Goal: Task Accomplishment & Management: Use online tool/utility

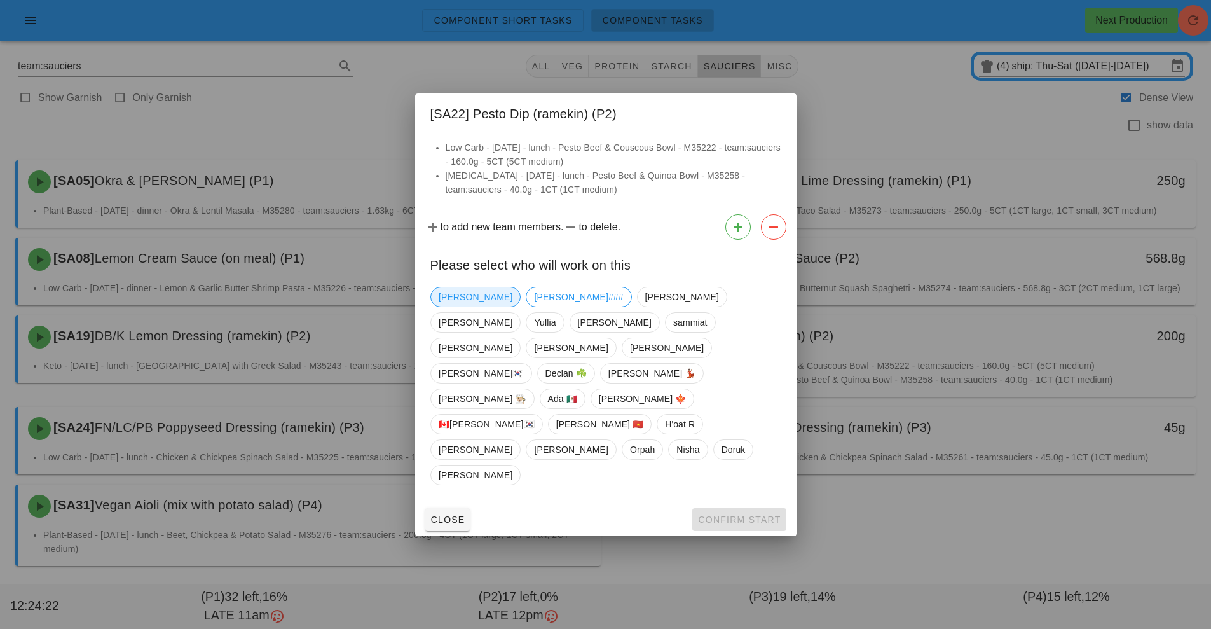
click at [441, 307] on span "[PERSON_NAME]" at bounding box center [476, 296] width 74 height 19
click at [761, 514] on span "Confirm Start" at bounding box center [739, 519] width 83 height 10
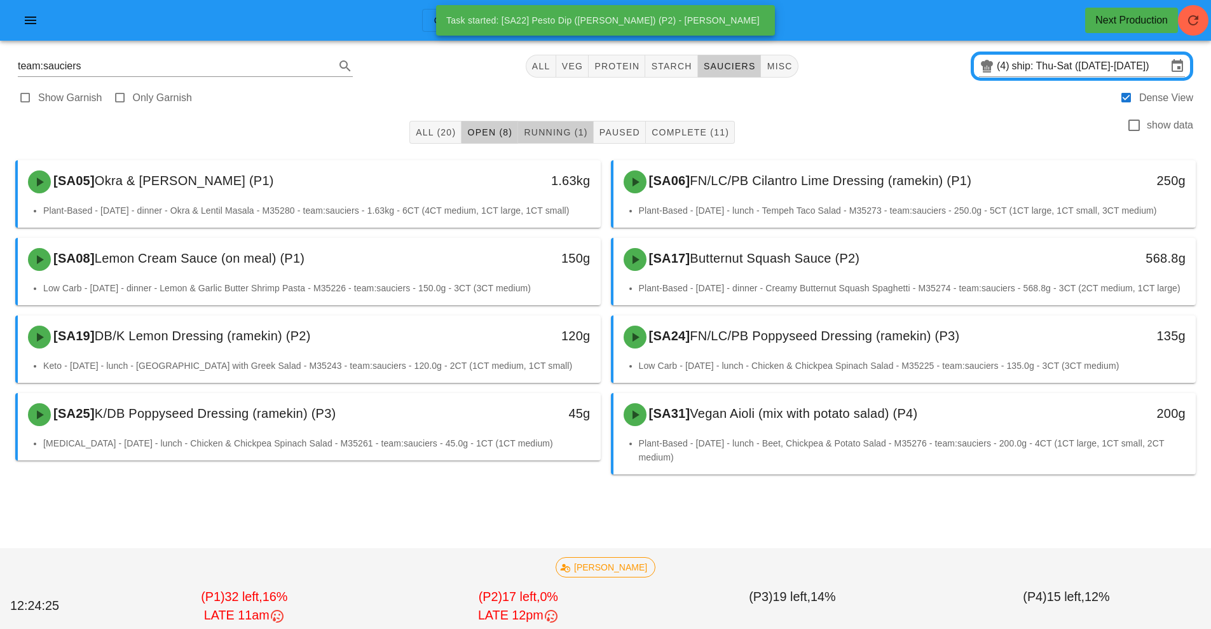
click at [551, 131] on span "Running (1)" at bounding box center [555, 132] width 64 height 10
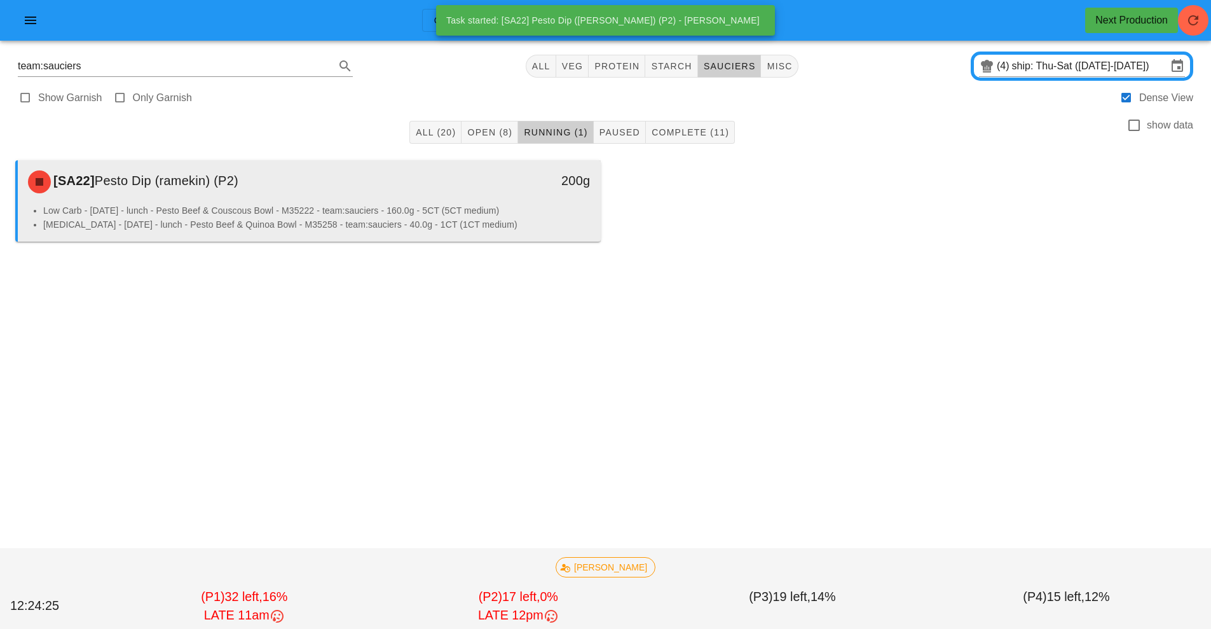
click at [538, 204] on li "Low Carb - [DATE] - lunch - Pesto Beef & Couscous Bowl - M35222 - team:sauciers…" at bounding box center [317, 210] width 548 height 14
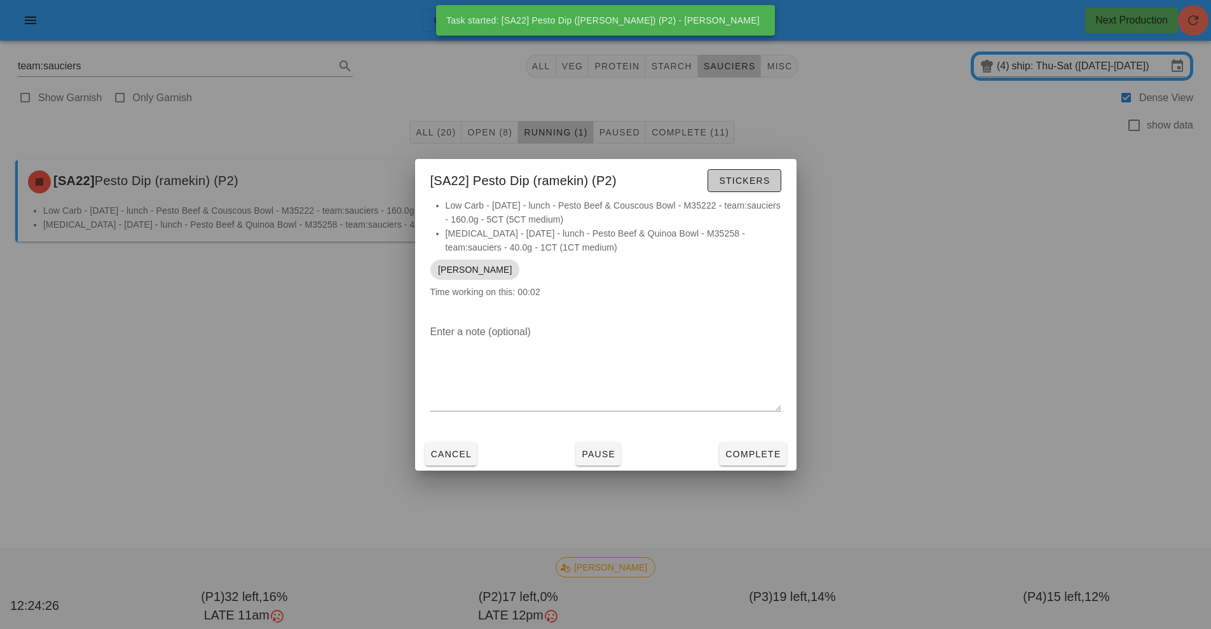
click at [760, 188] on button "Stickers" at bounding box center [744, 180] width 73 height 23
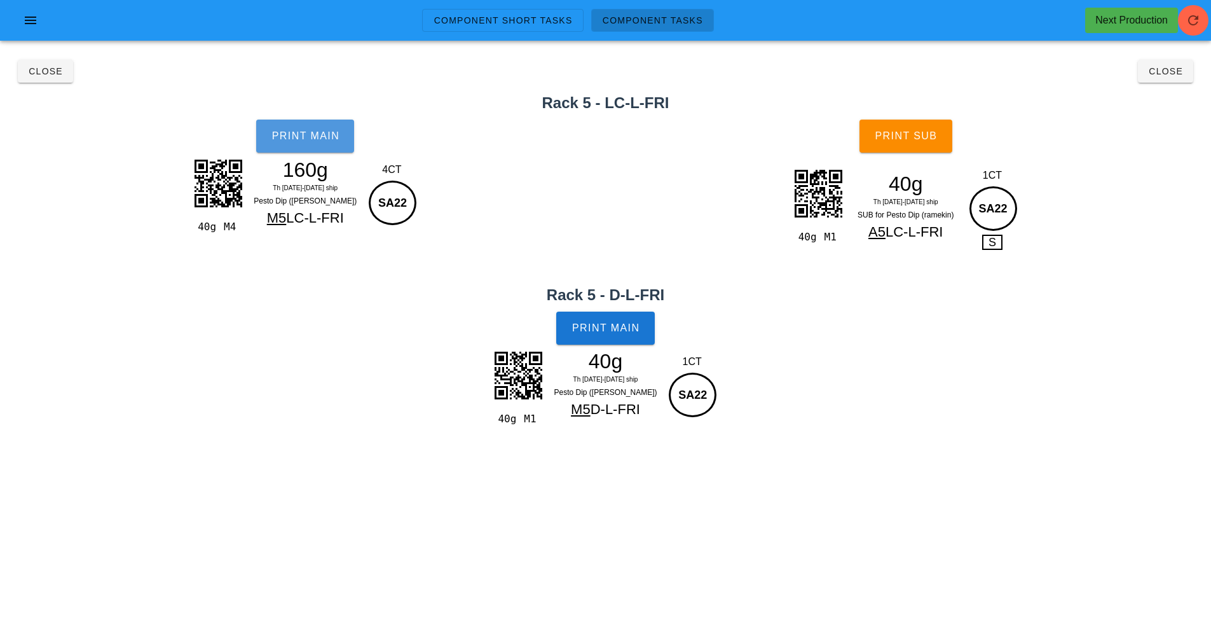
click at [313, 148] on button "Print Main" at bounding box center [305, 136] width 98 height 33
click at [621, 329] on span "Print Main" at bounding box center [606, 327] width 69 height 11
click at [927, 137] on span "Print Sub" at bounding box center [905, 135] width 63 height 11
click at [1160, 79] on button "Close" at bounding box center [1165, 71] width 55 height 23
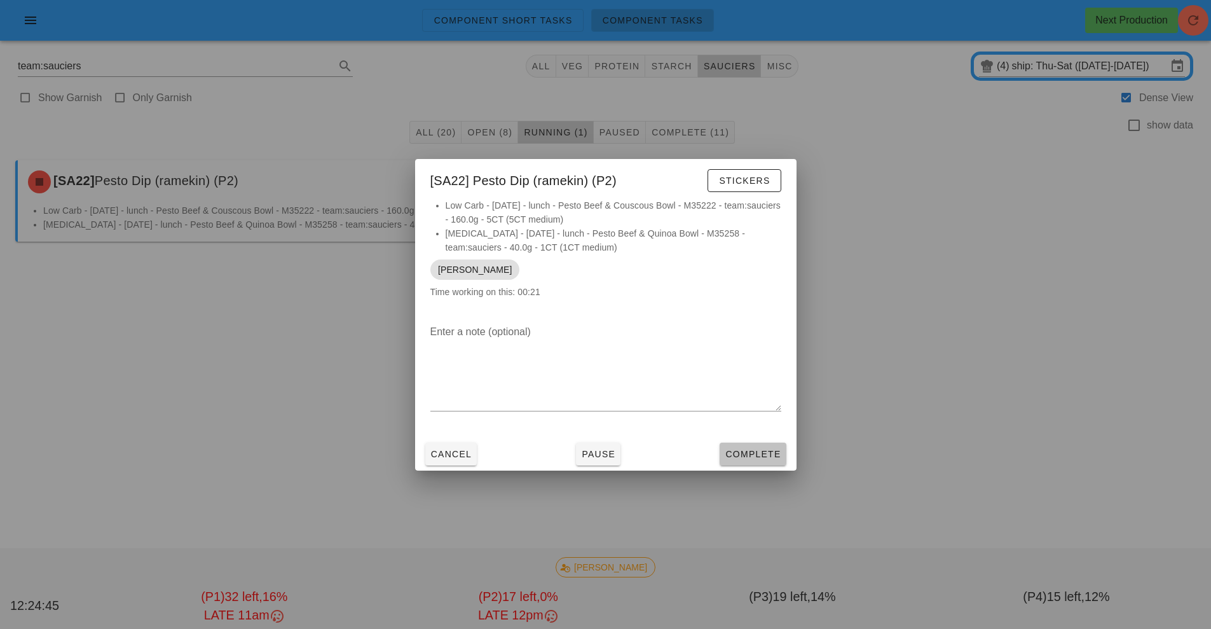
click at [764, 457] on span "Complete" at bounding box center [753, 454] width 56 height 10
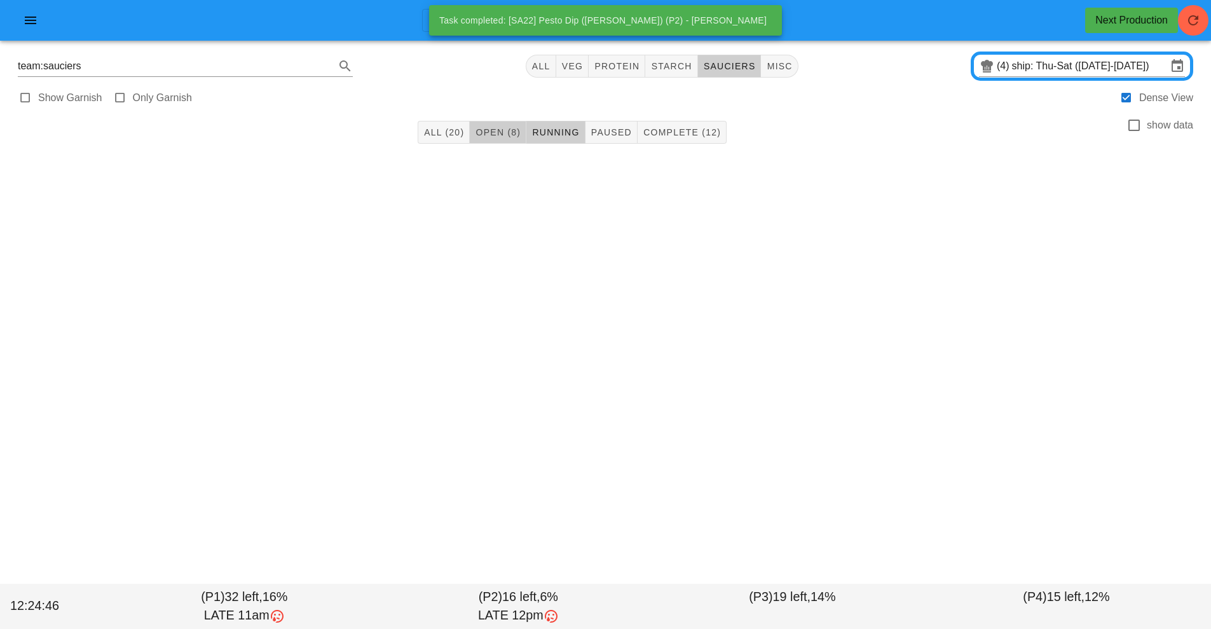
click at [502, 133] on span "Open (8)" at bounding box center [498, 132] width 46 height 10
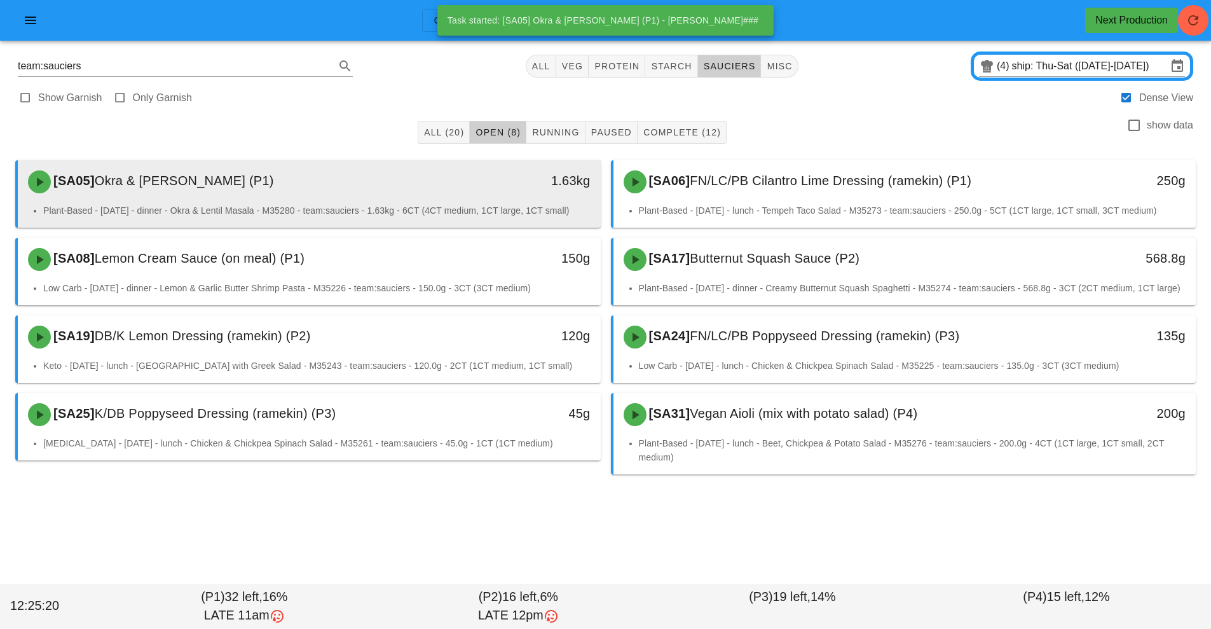
click at [441, 196] on div "[SA05] Okra & [PERSON_NAME] (P1)" at bounding box center [236, 182] width 433 height 38
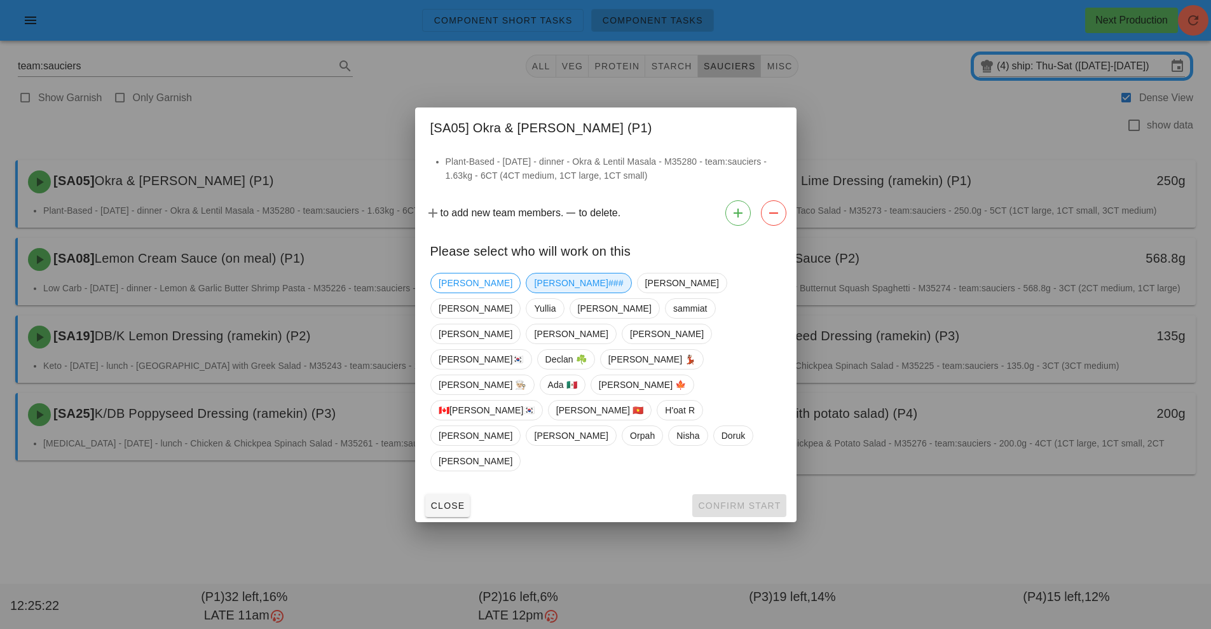
click at [534, 293] on span "[PERSON_NAME]###" at bounding box center [578, 282] width 89 height 19
click at [729, 500] on span "Confirm Start" at bounding box center [739, 505] width 83 height 10
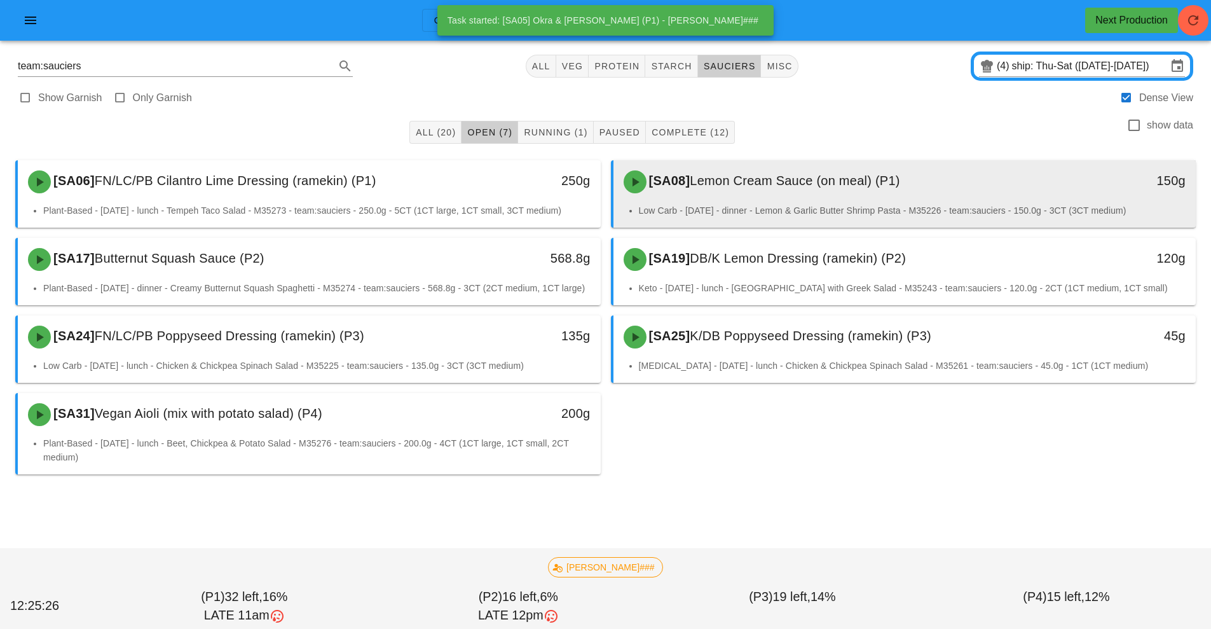
click at [707, 182] on span "Lemon Cream Sauce (on meal) (P1)" at bounding box center [795, 181] width 210 height 14
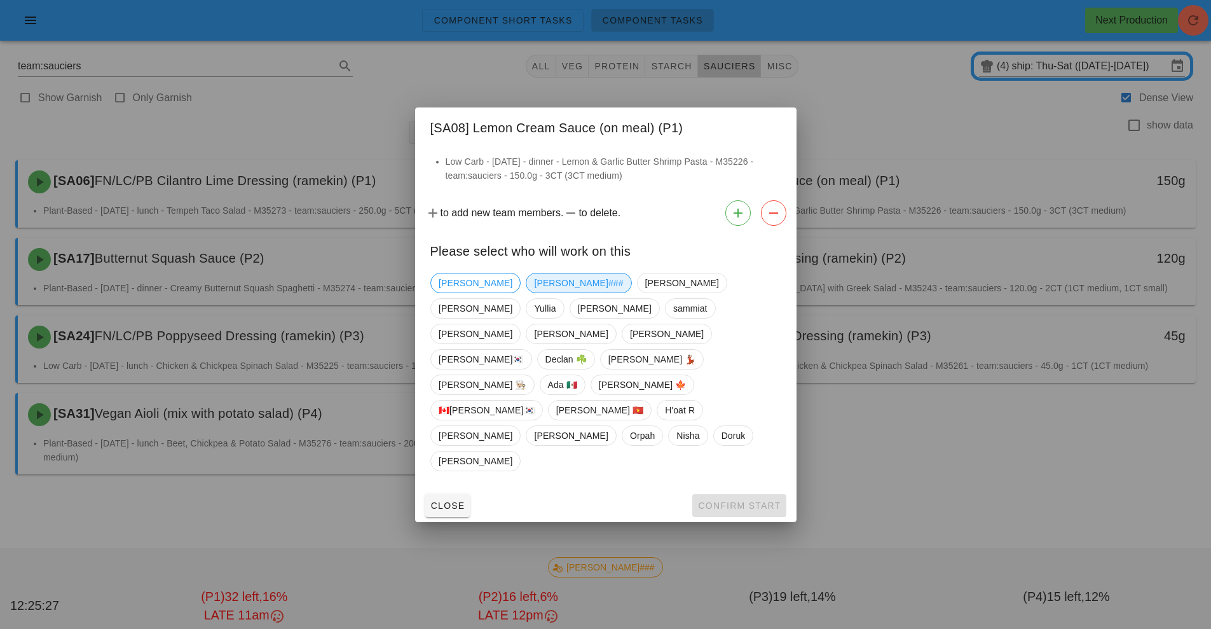
click at [534, 293] on span "[PERSON_NAME]###" at bounding box center [578, 282] width 89 height 19
click at [727, 500] on span "Confirm Start" at bounding box center [739, 505] width 83 height 10
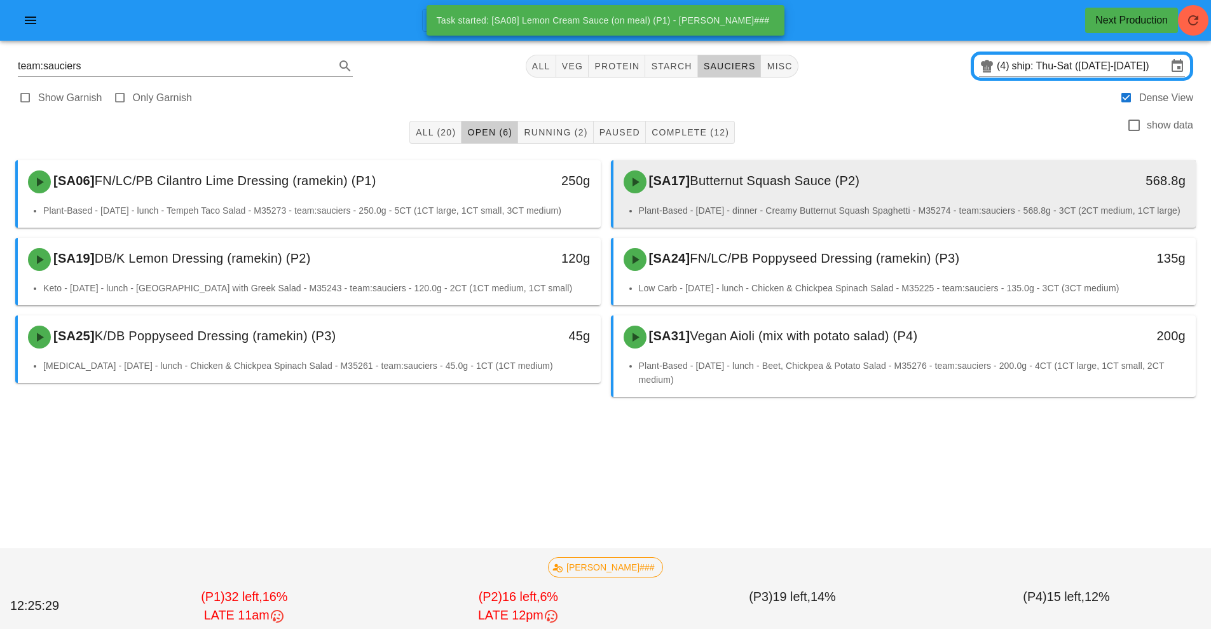
click at [759, 194] on div "[SA17] Butternut Squash Sauce (P2)" at bounding box center [832, 182] width 433 height 38
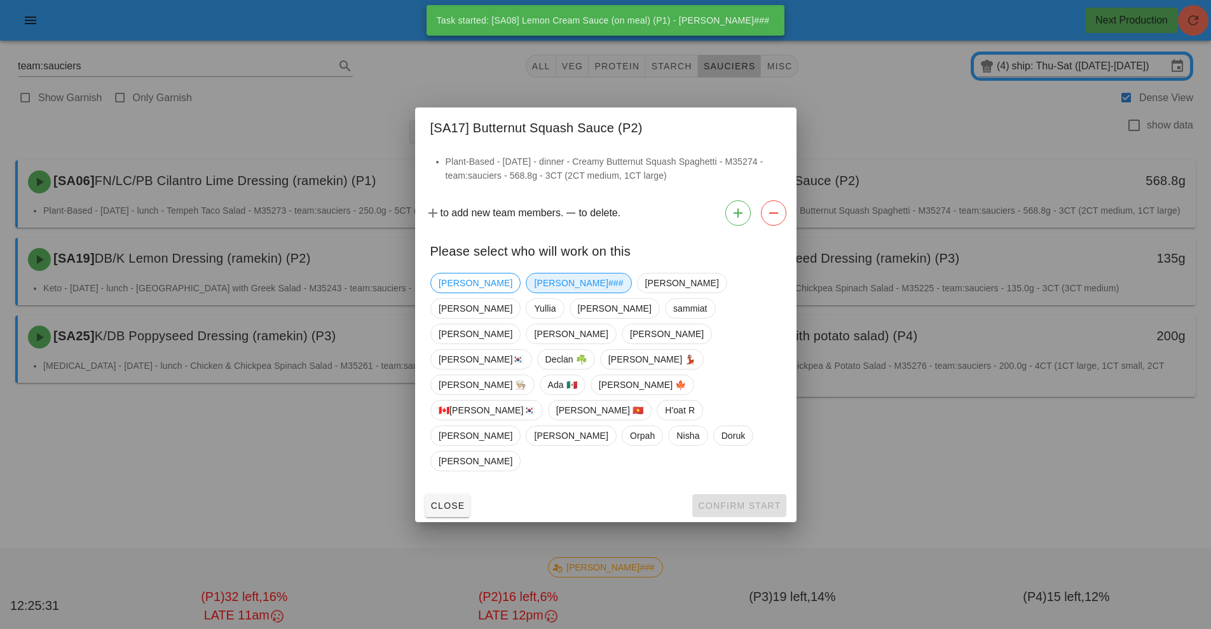
click at [534, 293] on span "[PERSON_NAME]###" at bounding box center [578, 282] width 89 height 19
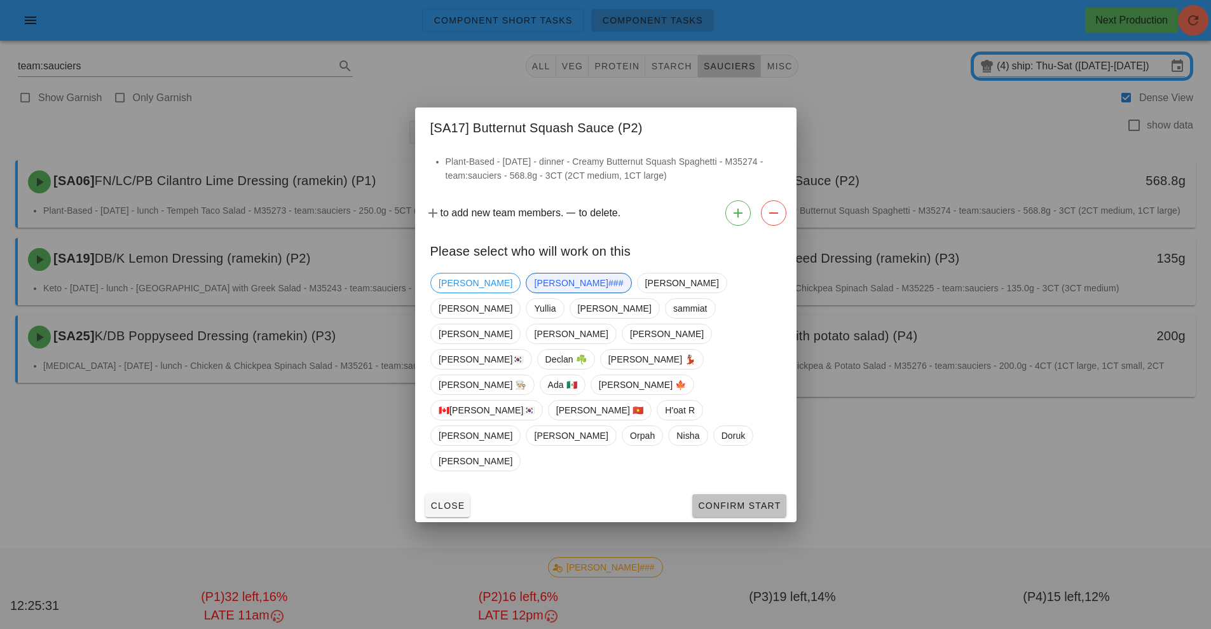
click at [728, 500] on span "Confirm Start" at bounding box center [739, 505] width 83 height 10
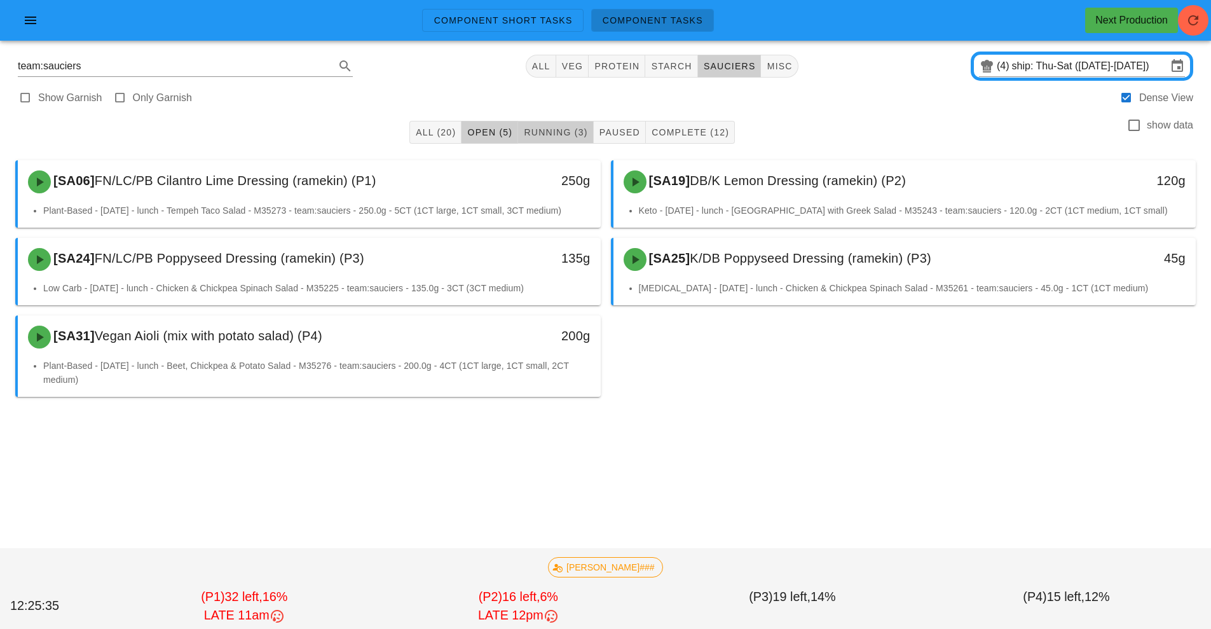
click at [551, 129] on span "Running (3)" at bounding box center [555, 132] width 64 height 10
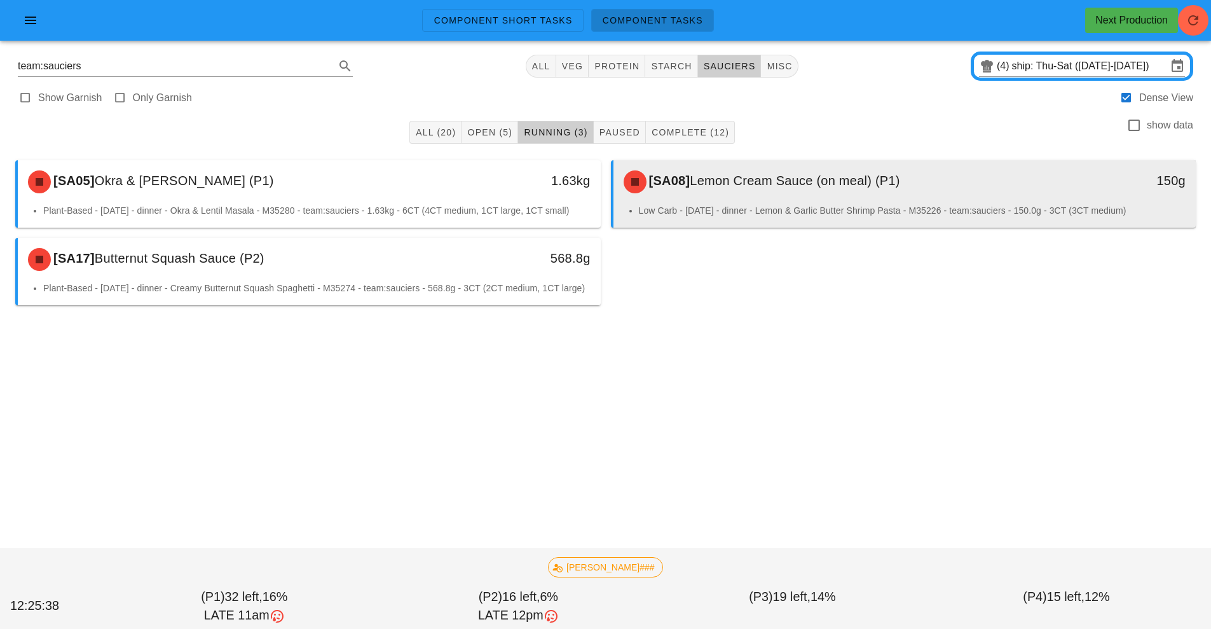
click at [716, 193] on div "[SA08] Lemon Cream Sauce (on meal) (P1)" at bounding box center [832, 182] width 433 height 38
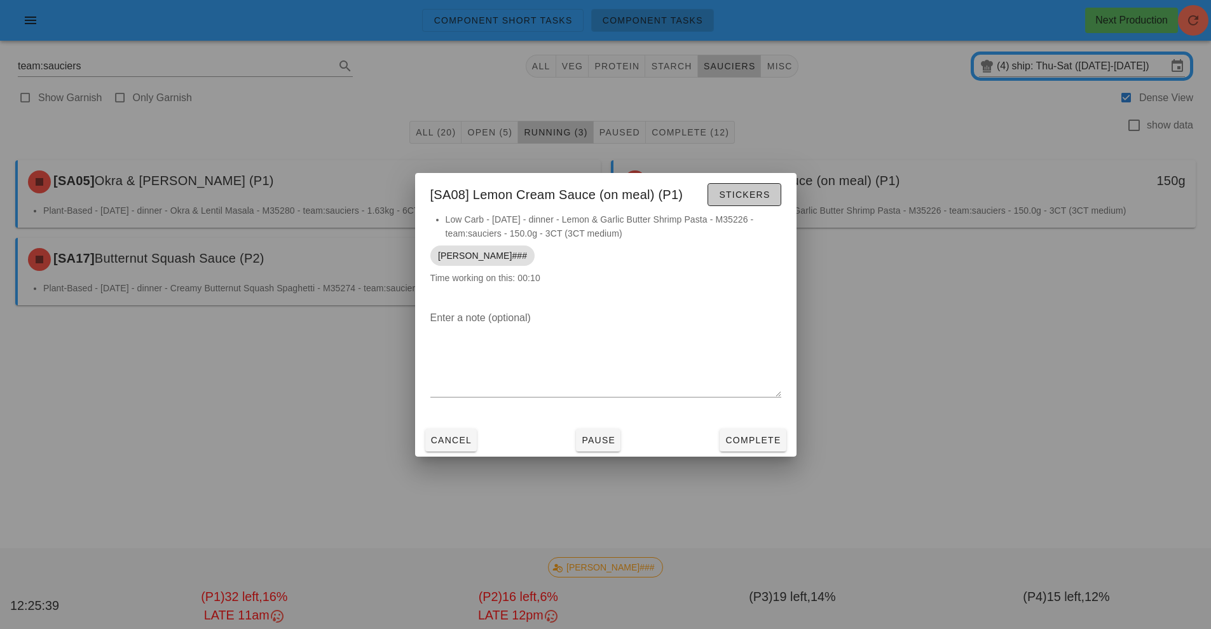
click at [754, 197] on span "Stickers" at bounding box center [745, 195] width 52 height 10
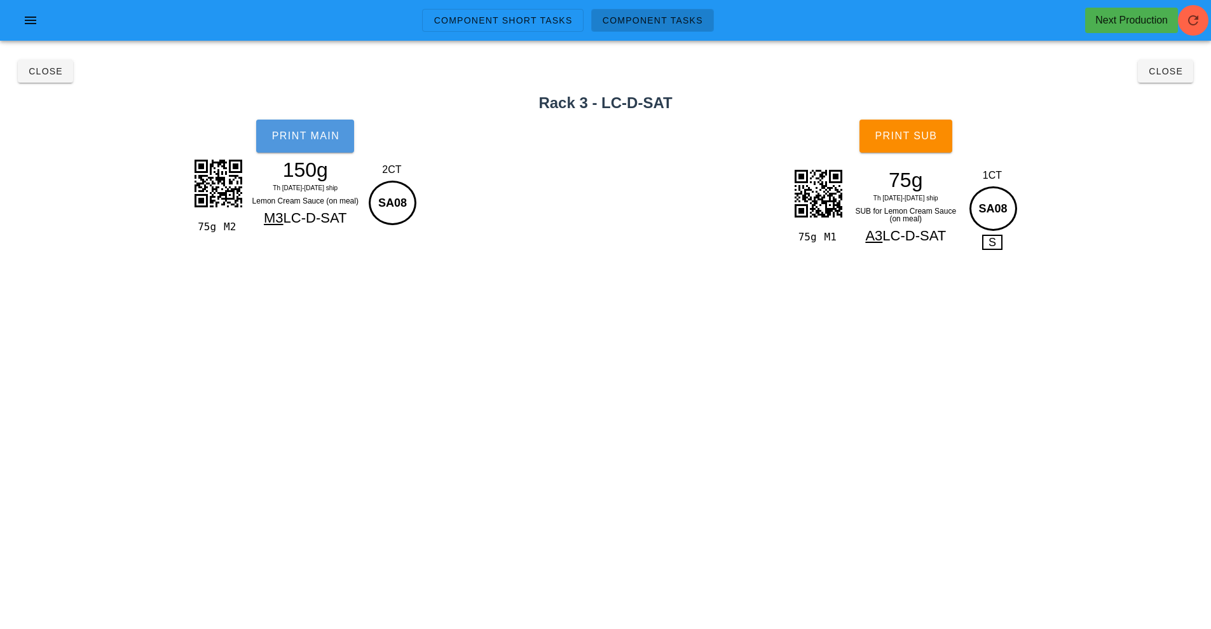
click at [342, 144] on button "Print Main" at bounding box center [305, 136] width 98 height 33
click at [918, 136] on span "Print Sub" at bounding box center [905, 135] width 63 height 11
click at [54, 71] on span "Close" at bounding box center [45, 71] width 35 height 10
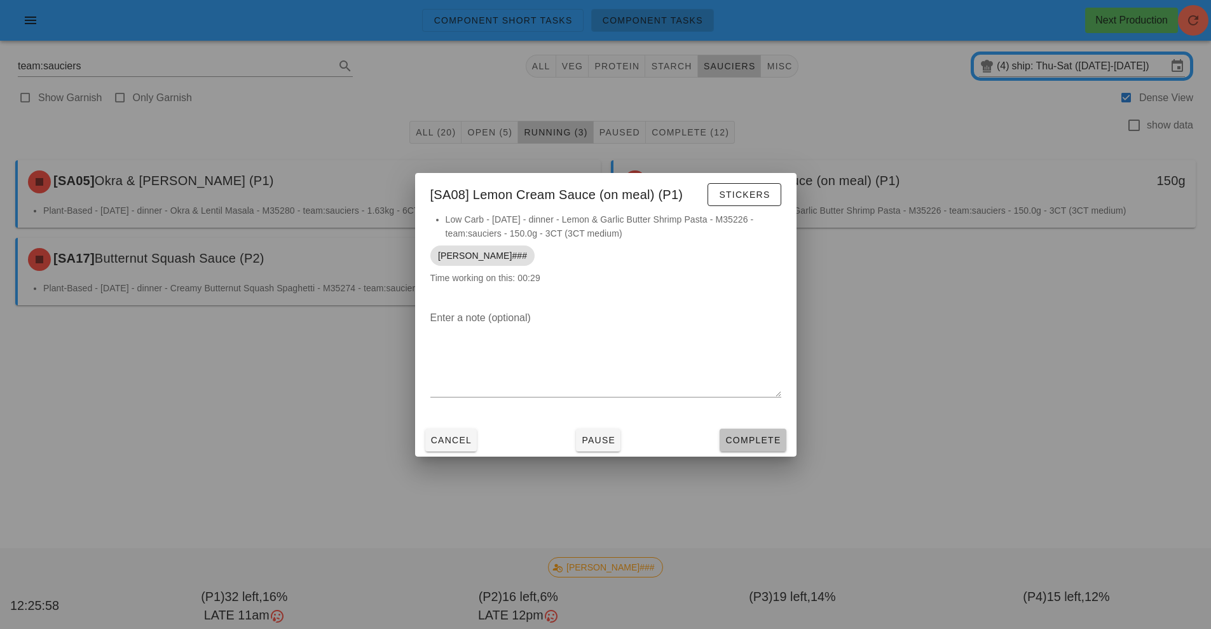
click at [745, 432] on button "Complete" at bounding box center [753, 440] width 66 height 23
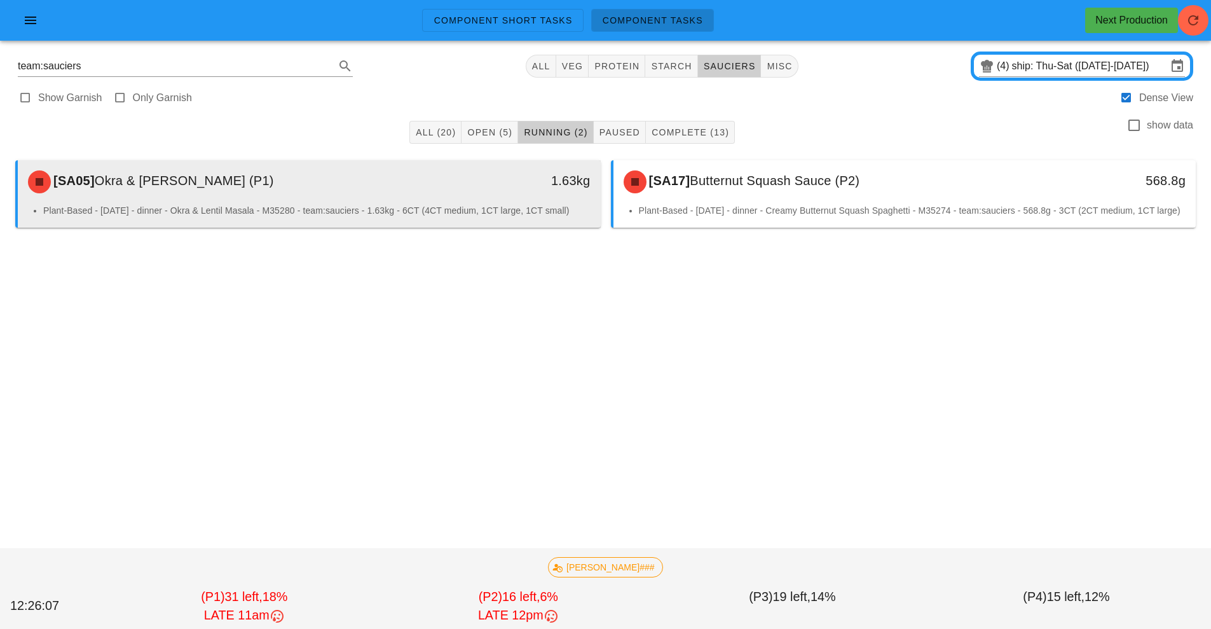
click at [274, 214] on li "Plant-Based - [DATE] - dinner - Okra & Lentil Masala - M35280 - team:sauciers -…" at bounding box center [317, 210] width 548 height 14
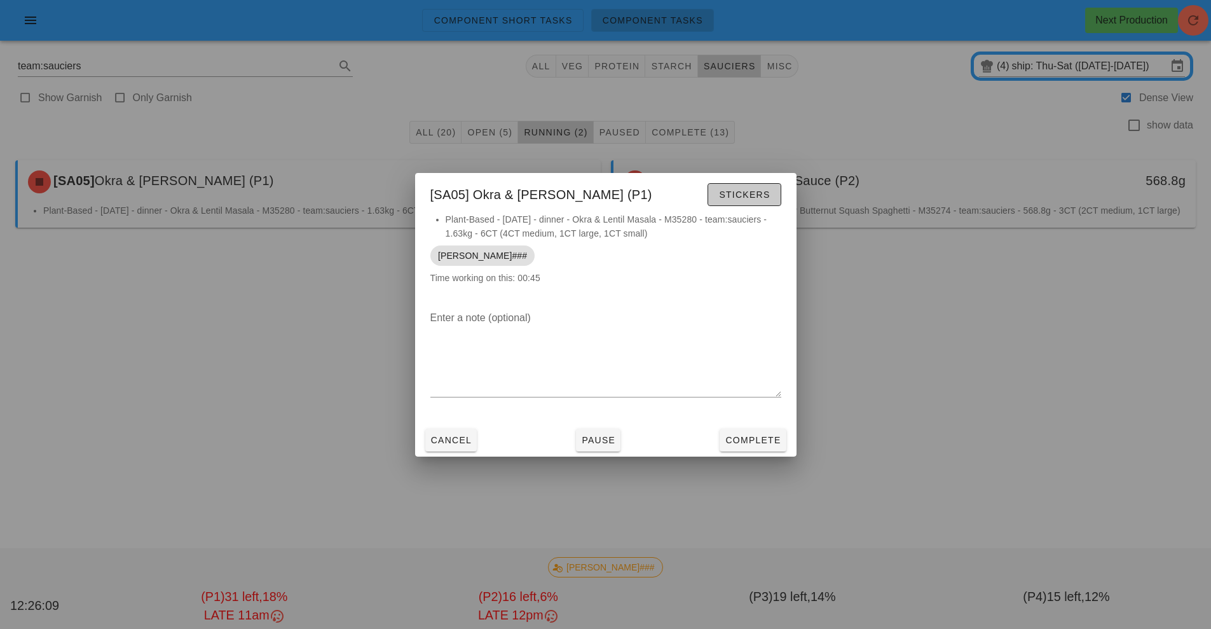
click at [750, 191] on span "Stickers" at bounding box center [745, 195] width 52 height 10
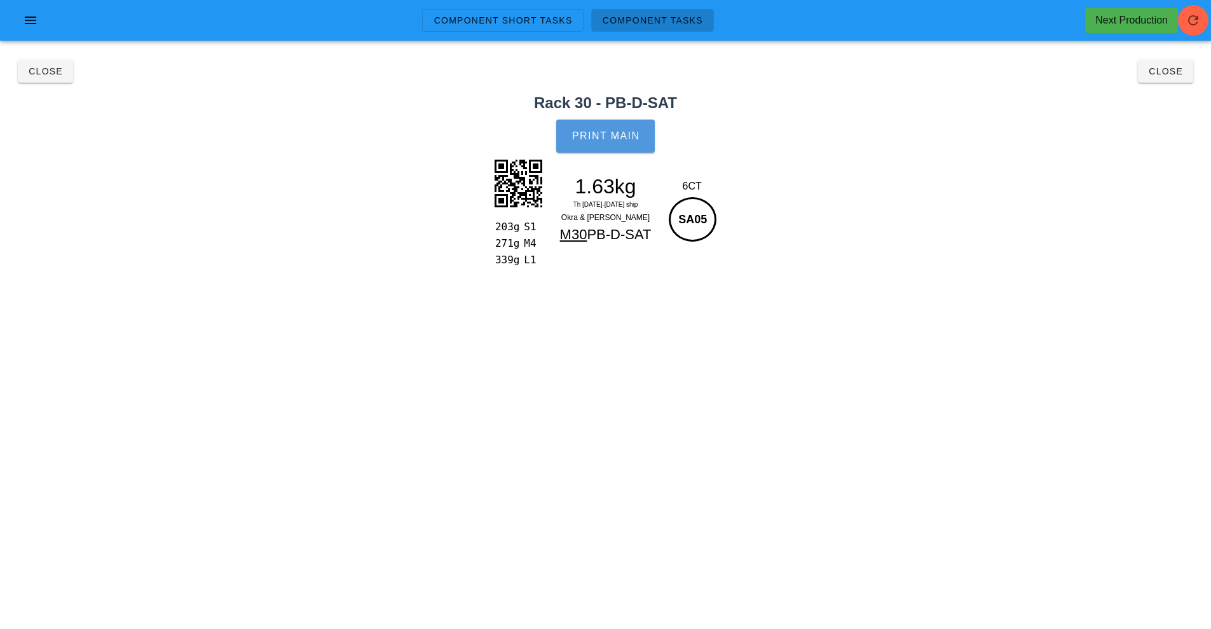
click at [622, 137] on span "Print Main" at bounding box center [606, 135] width 69 height 11
